Goal: Information Seeking & Learning: Compare options

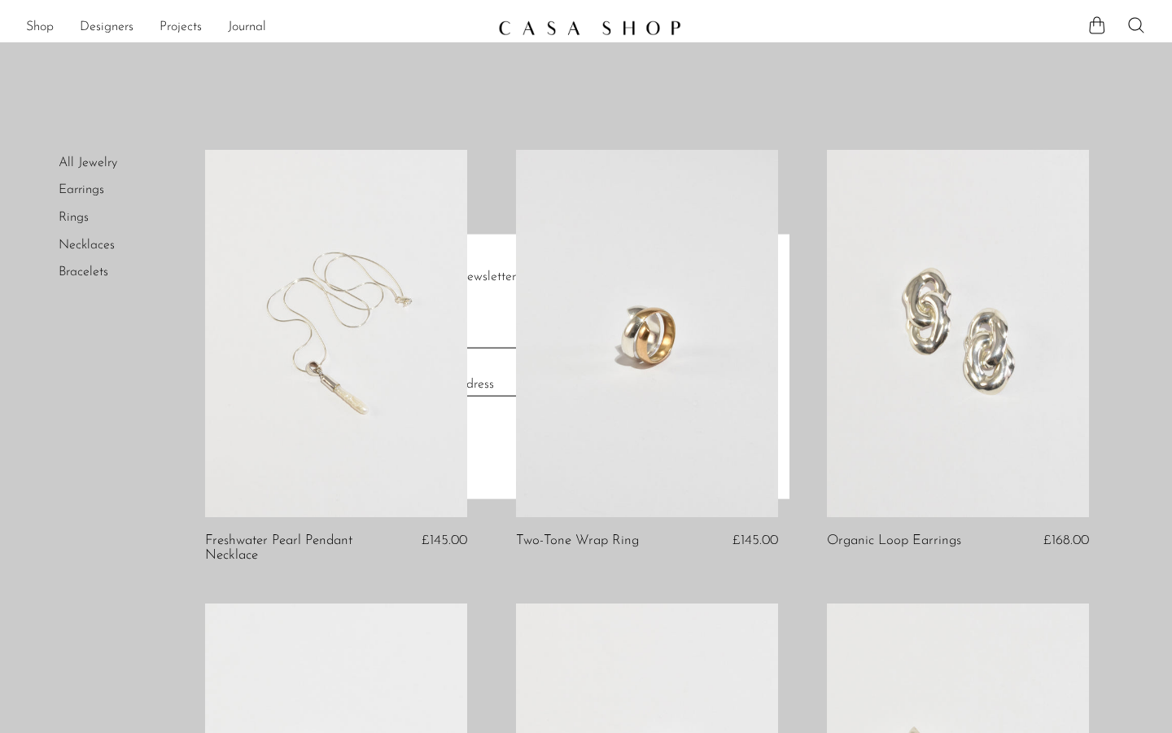
scroll to position [364, 0]
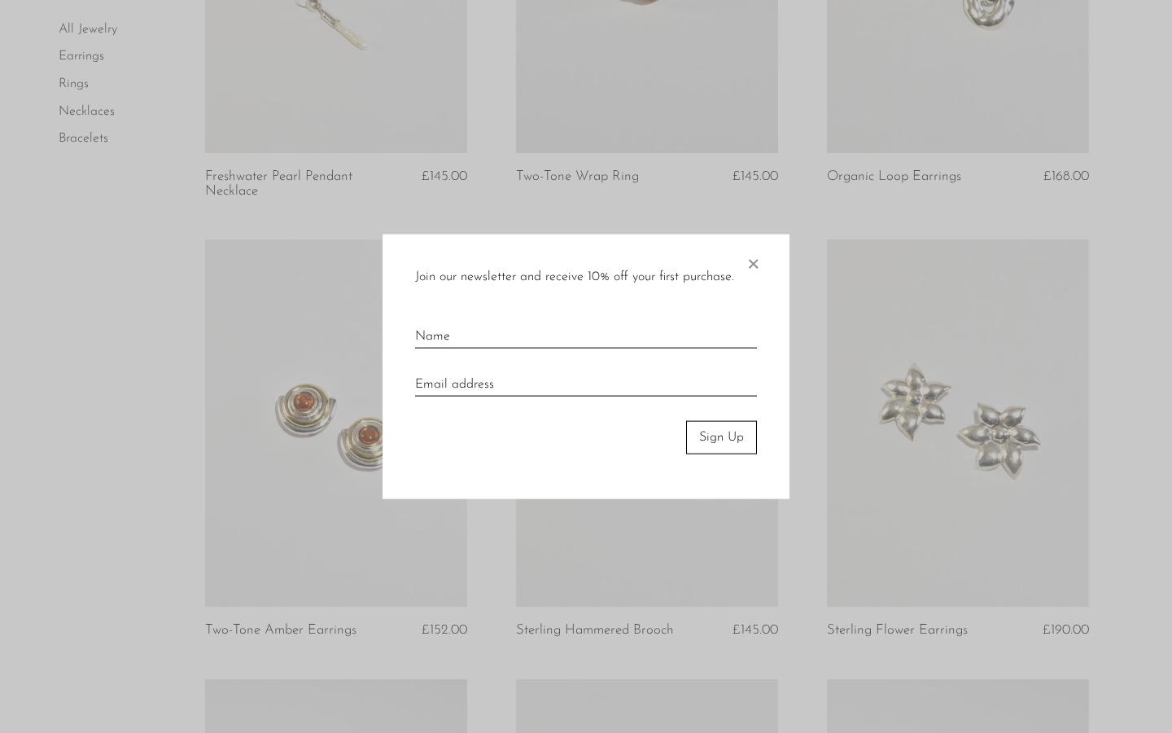
click at [765, 263] on div "Join our newsletter and receive 10% off your first purchase. × Sign Up" at bounding box center [586, 366] width 407 height 265
click at [755, 261] on span "×" at bounding box center [753, 260] width 16 height 52
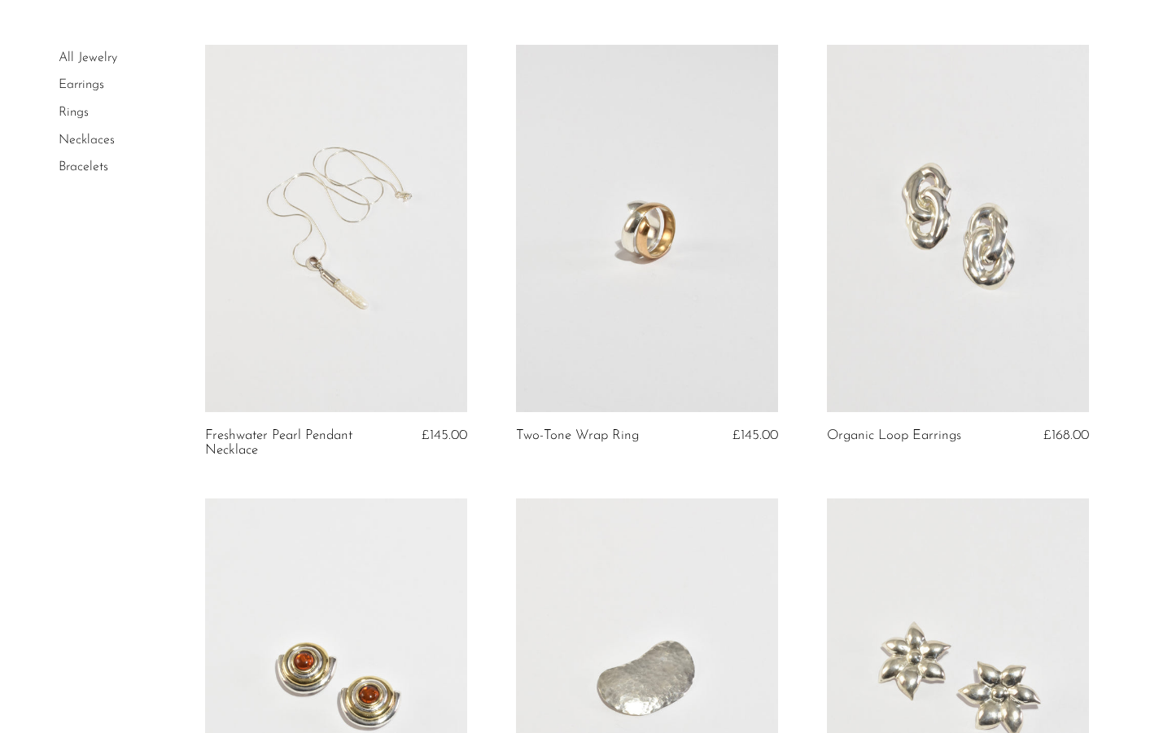
scroll to position [0, 0]
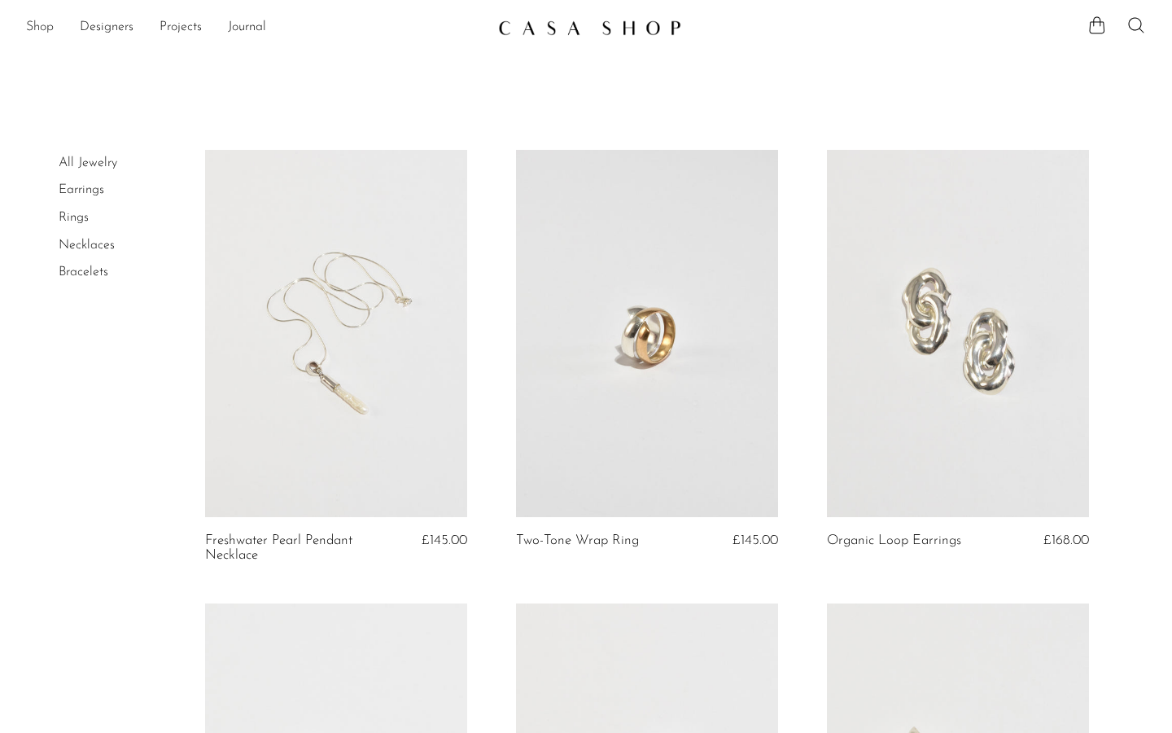
click at [31, 27] on link "Shop" at bounding box center [40, 27] width 28 height 21
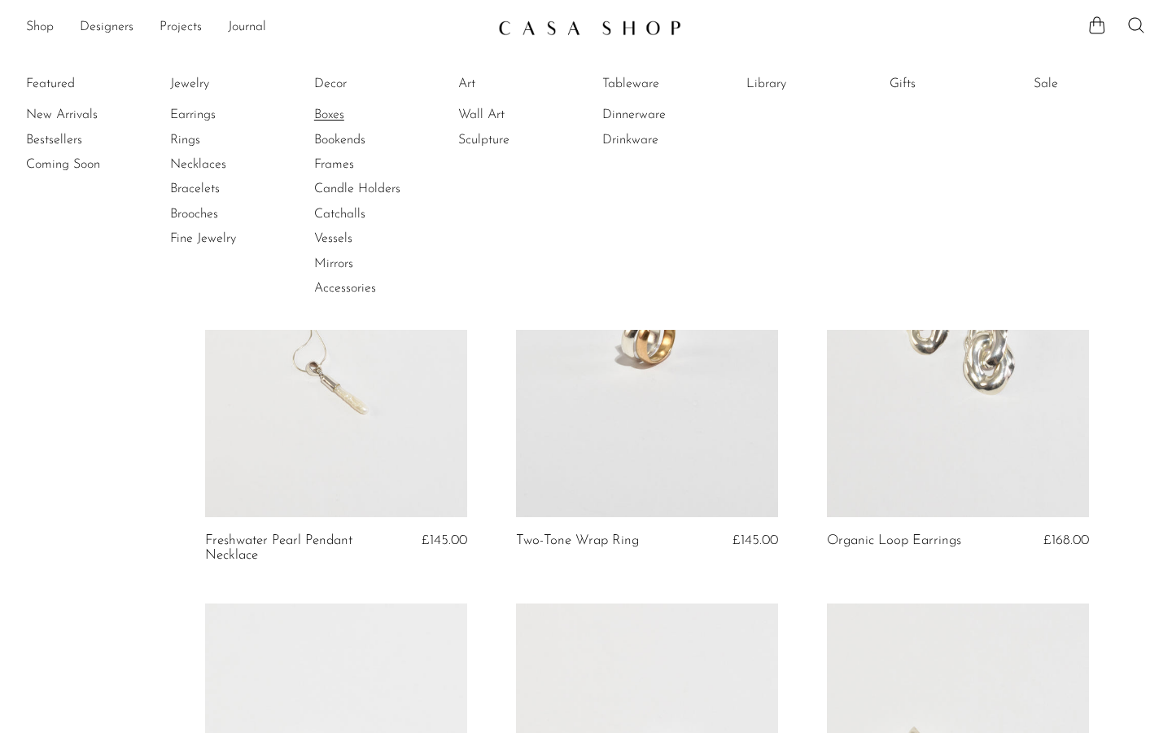
click at [333, 120] on link "Boxes" at bounding box center [375, 115] width 122 height 18
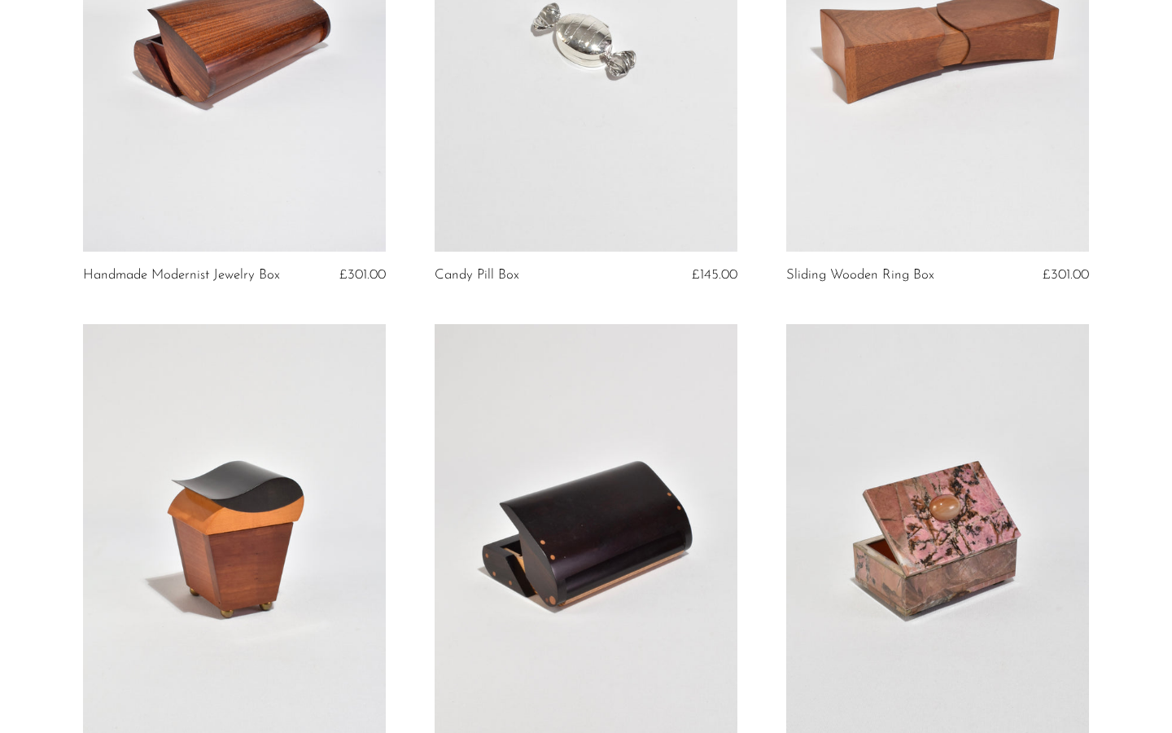
scroll to position [2314, 0]
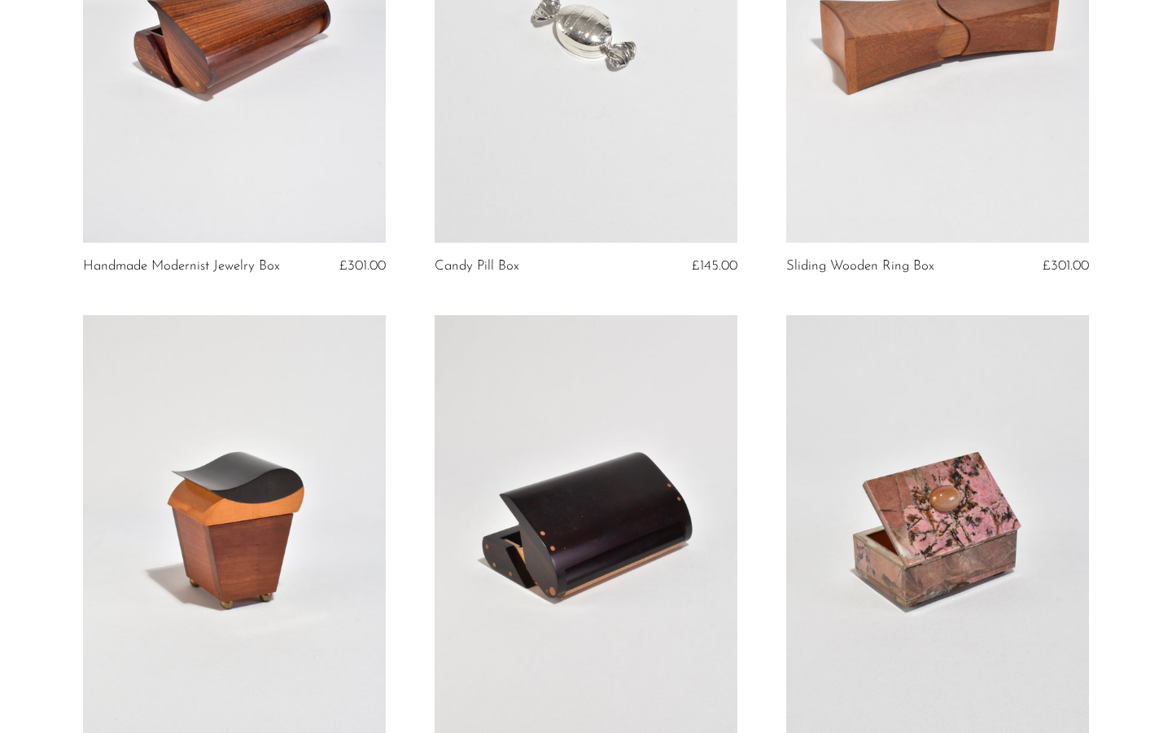
click at [282, 196] on link at bounding box center [234, 31] width 303 height 424
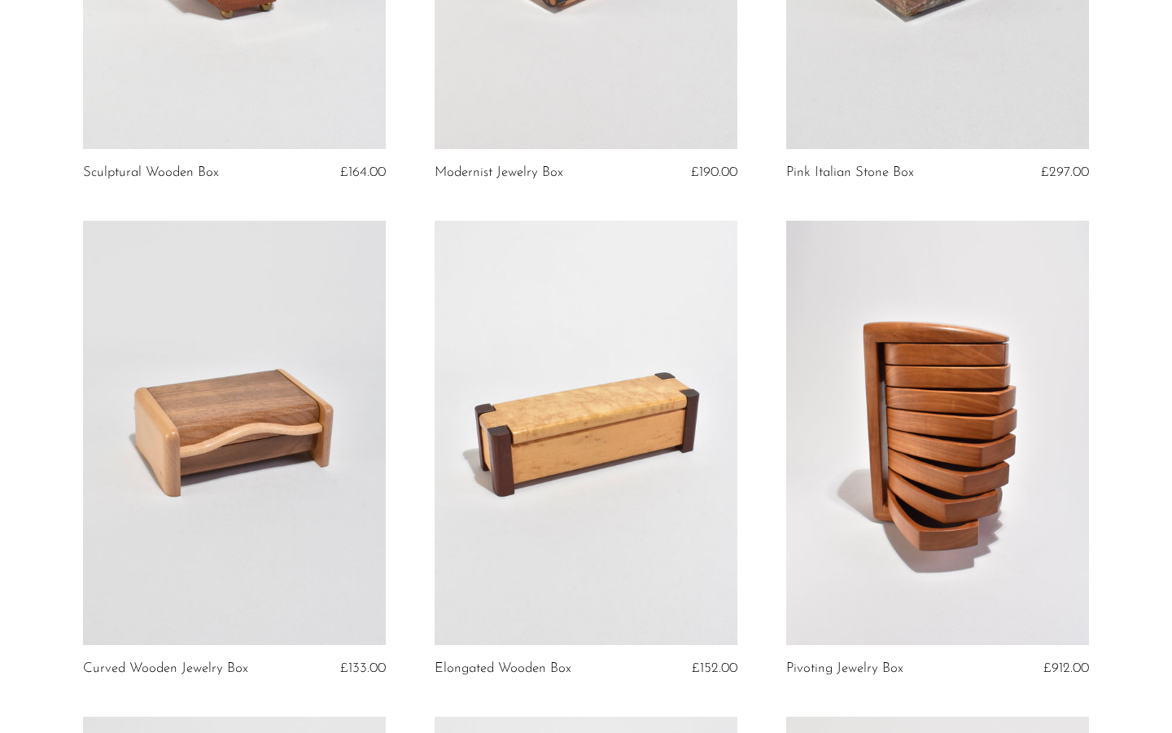
scroll to position [2909, 0]
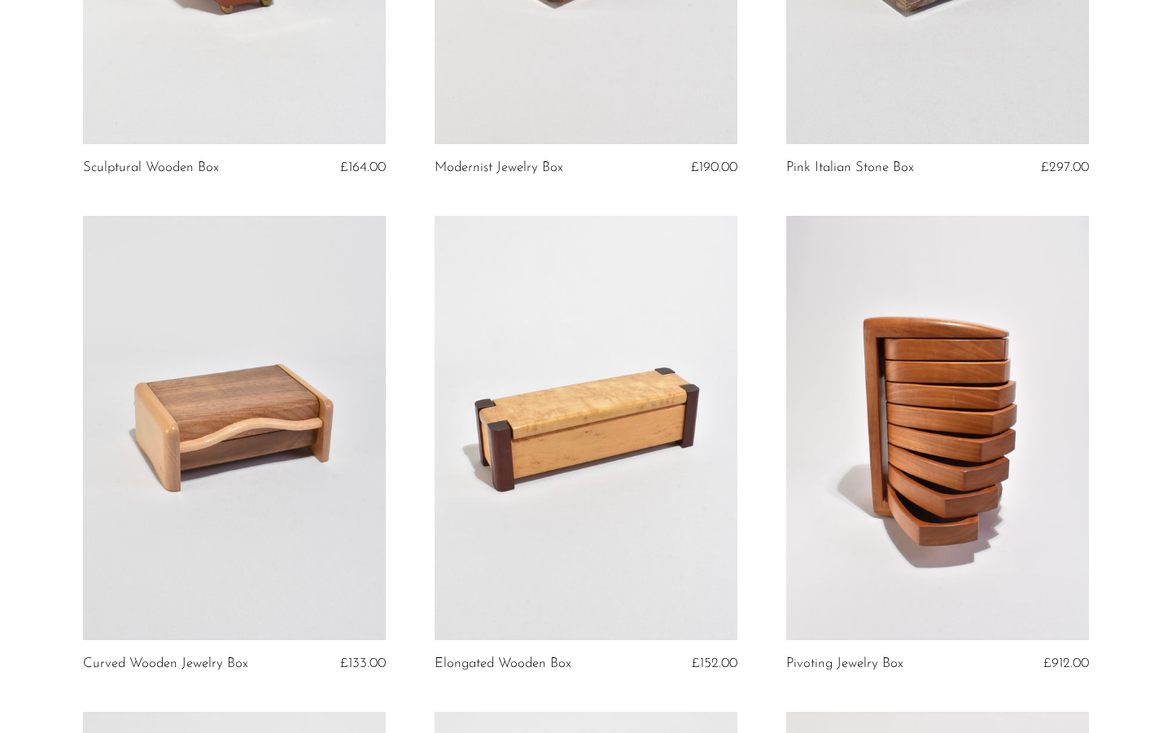
click at [300, 398] on link at bounding box center [234, 428] width 303 height 424
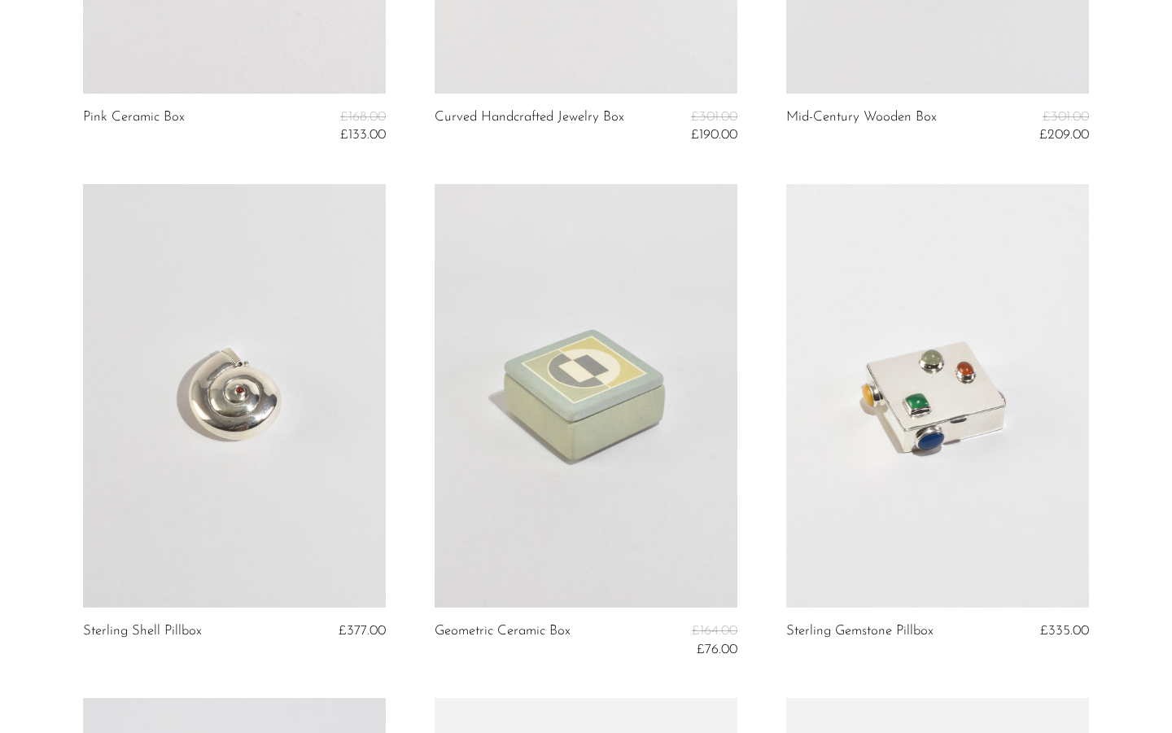
scroll to position [4572, 0]
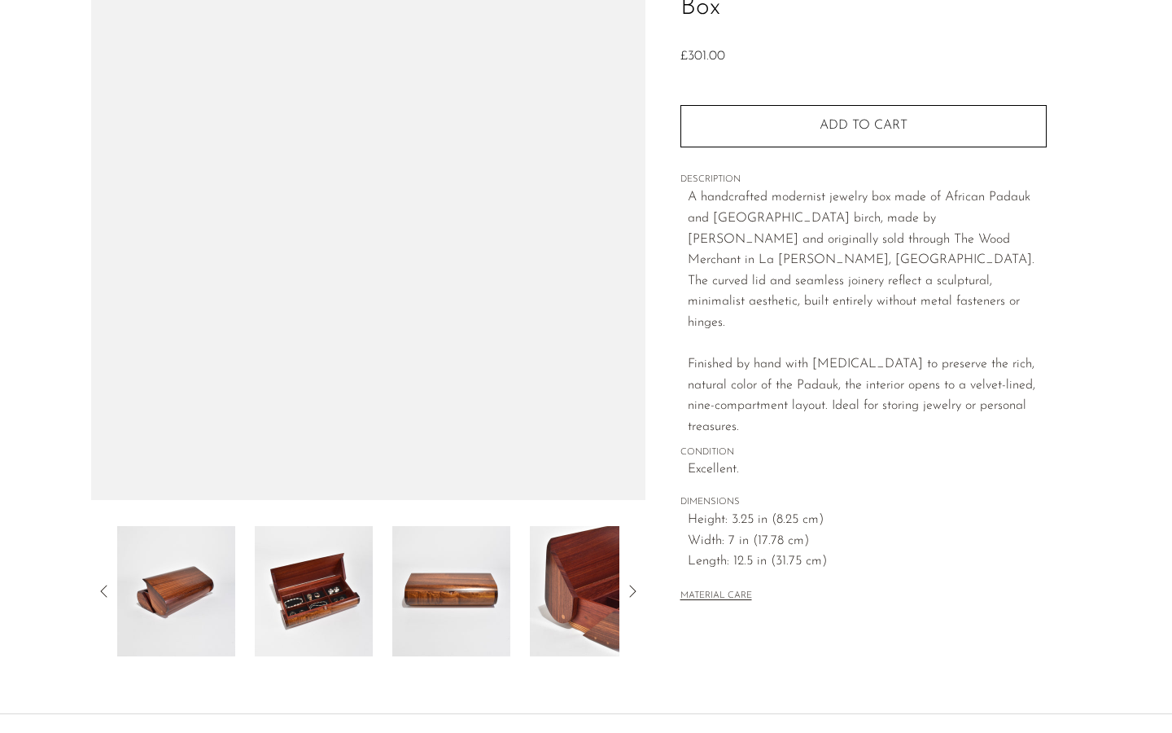
scroll to position [327, 0]
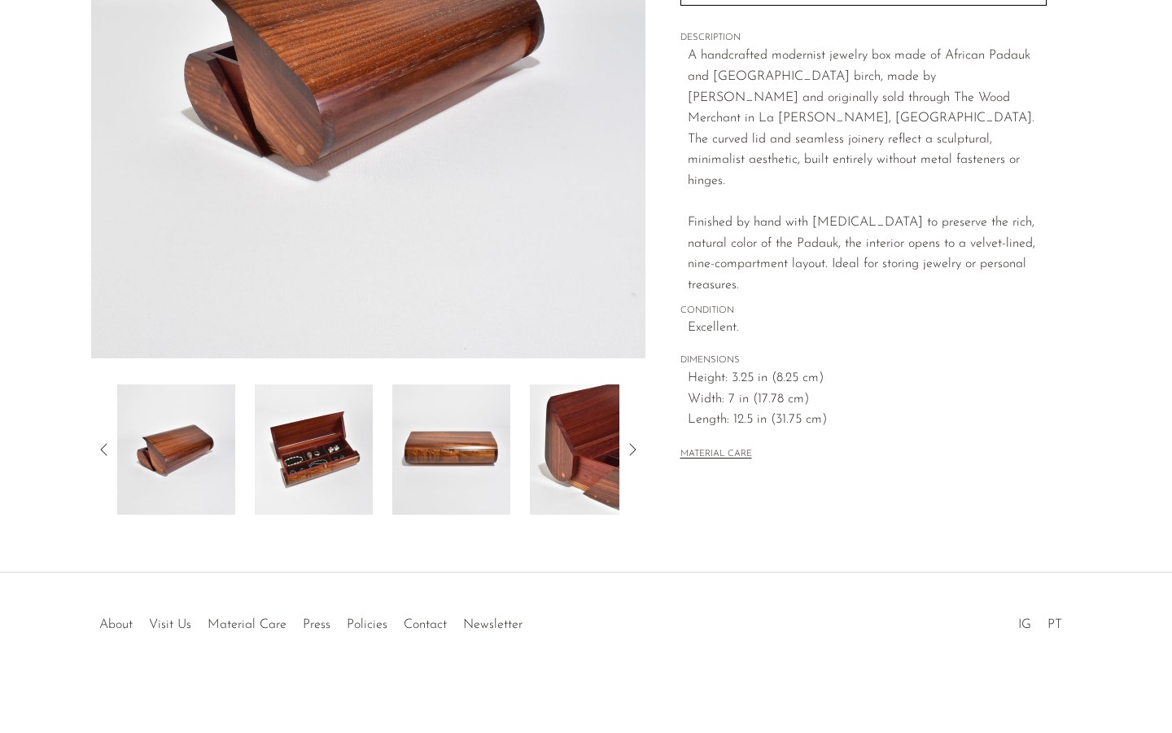
click at [300, 449] on img at bounding box center [314, 449] width 118 height 130
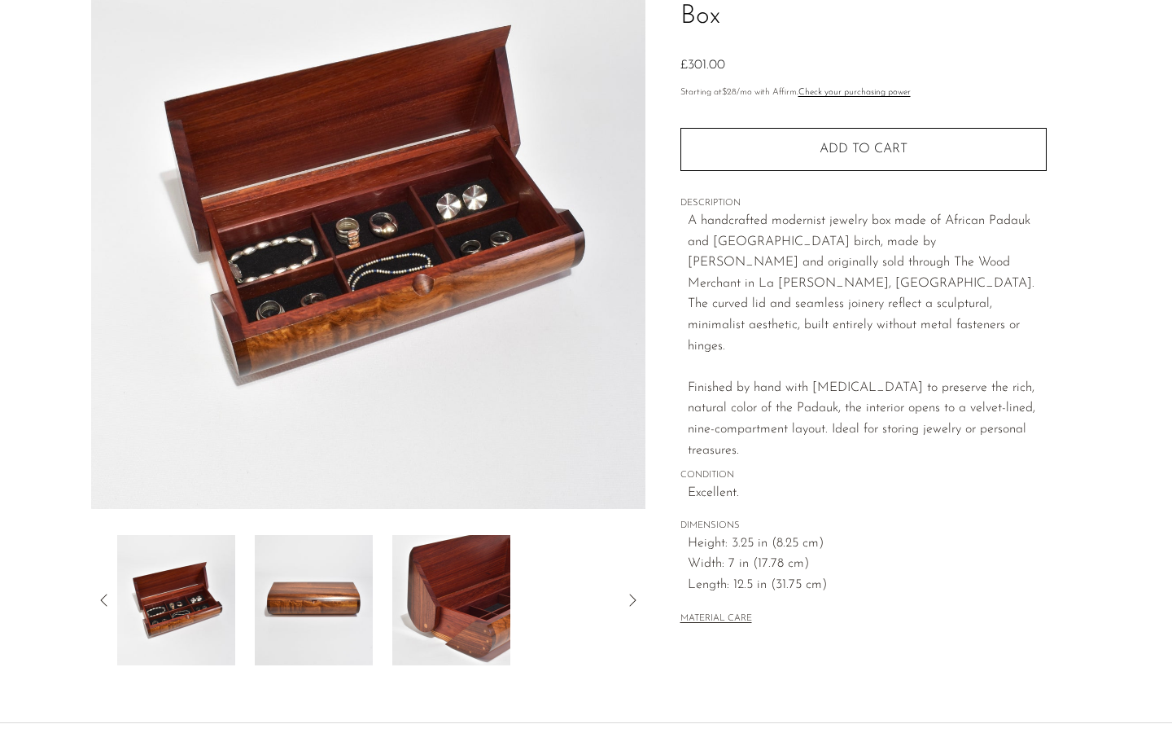
scroll to position [174, 0]
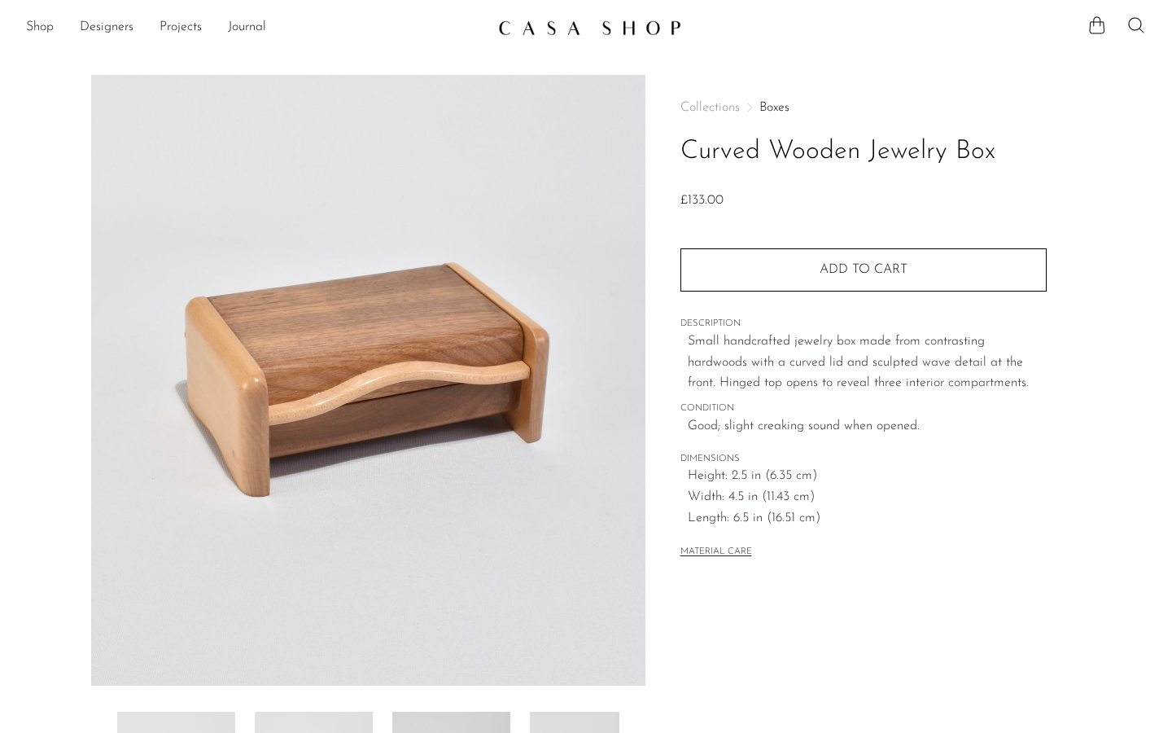
scroll to position [327, 0]
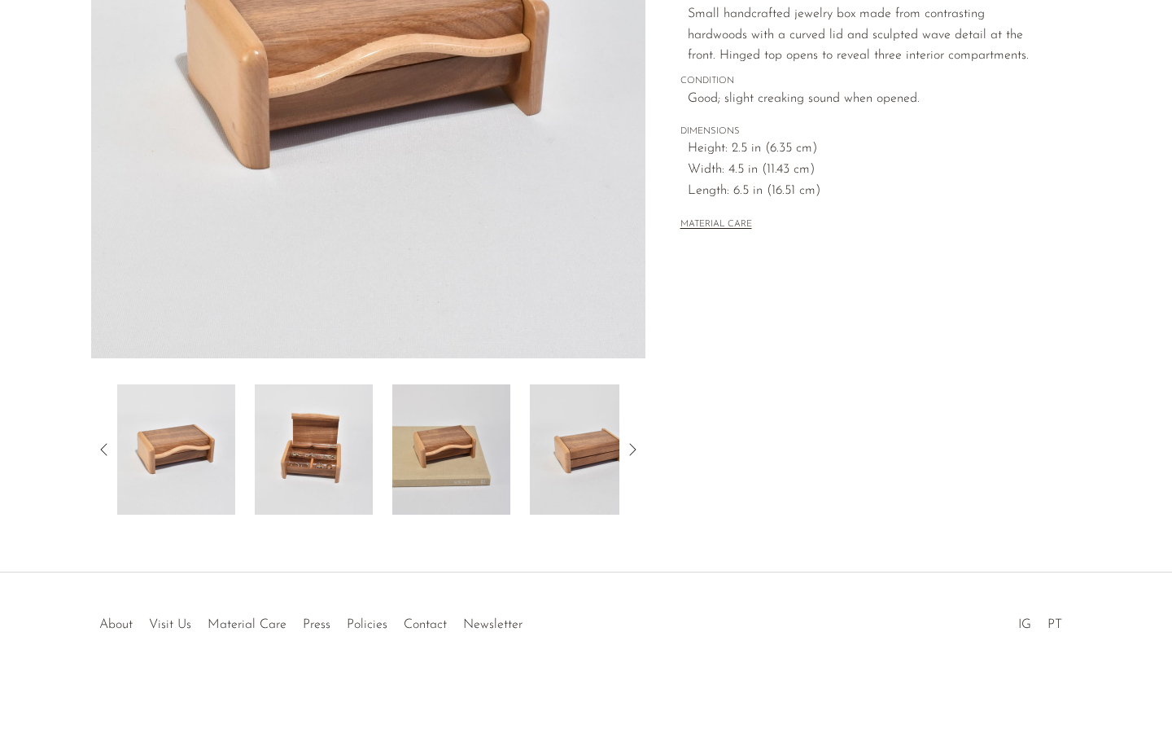
click at [308, 448] on img at bounding box center [314, 449] width 118 height 130
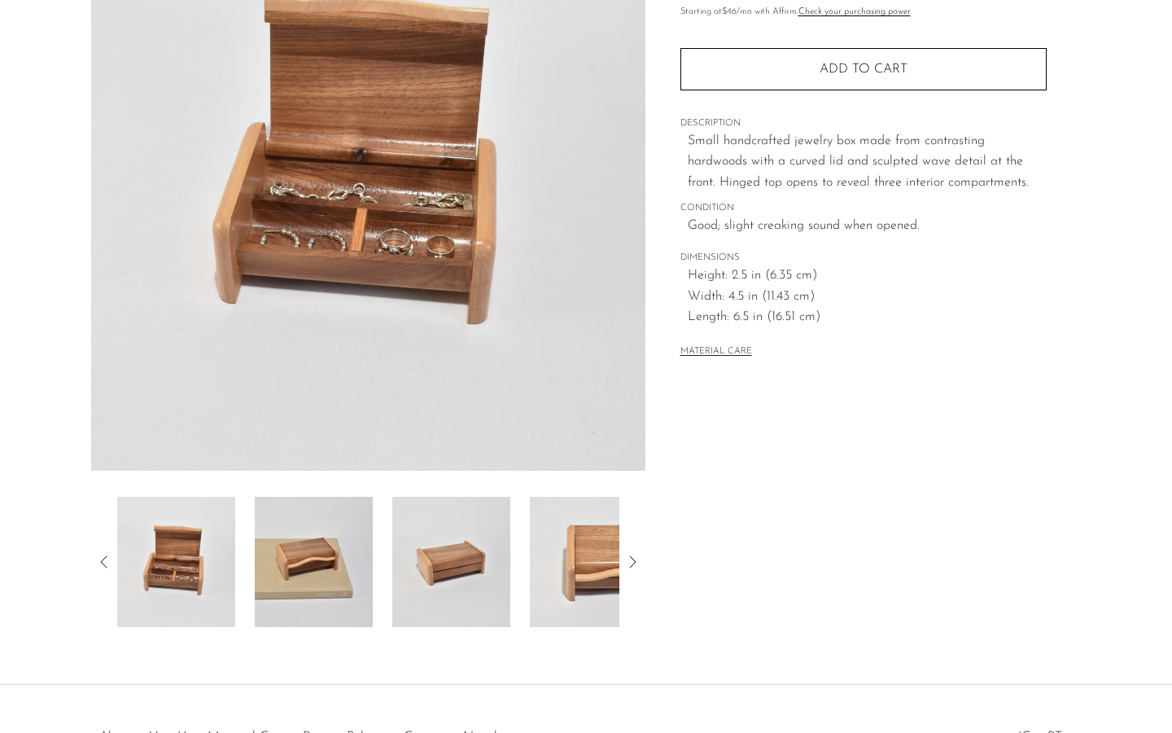
scroll to position [217, 0]
